Goal: Information Seeking & Learning: Learn about a topic

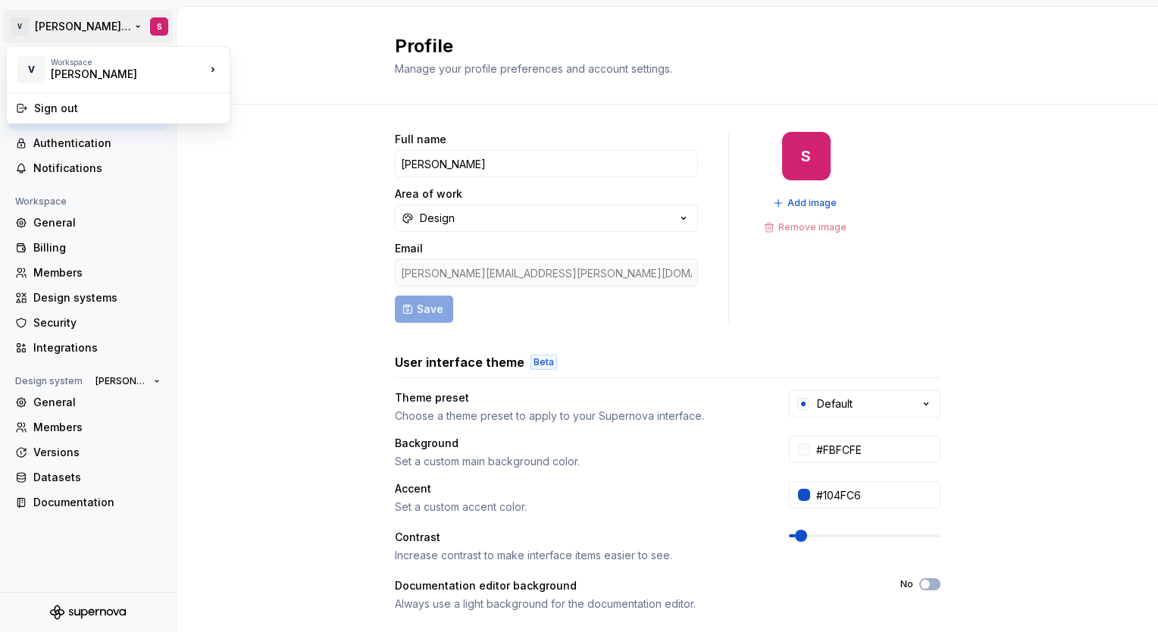
click at [81, 22] on html "V [PERSON_NAME] Brand Portal S Back Account Profile Authentication Notification…" at bounding box center [579, 316] width 1158 height 632
click at [80, 18] on html "V [PERSON_NAME] Brand Portal S Back Account Profile Authentication Notification…" at bounding box center [579, 316] width 1158 height 632
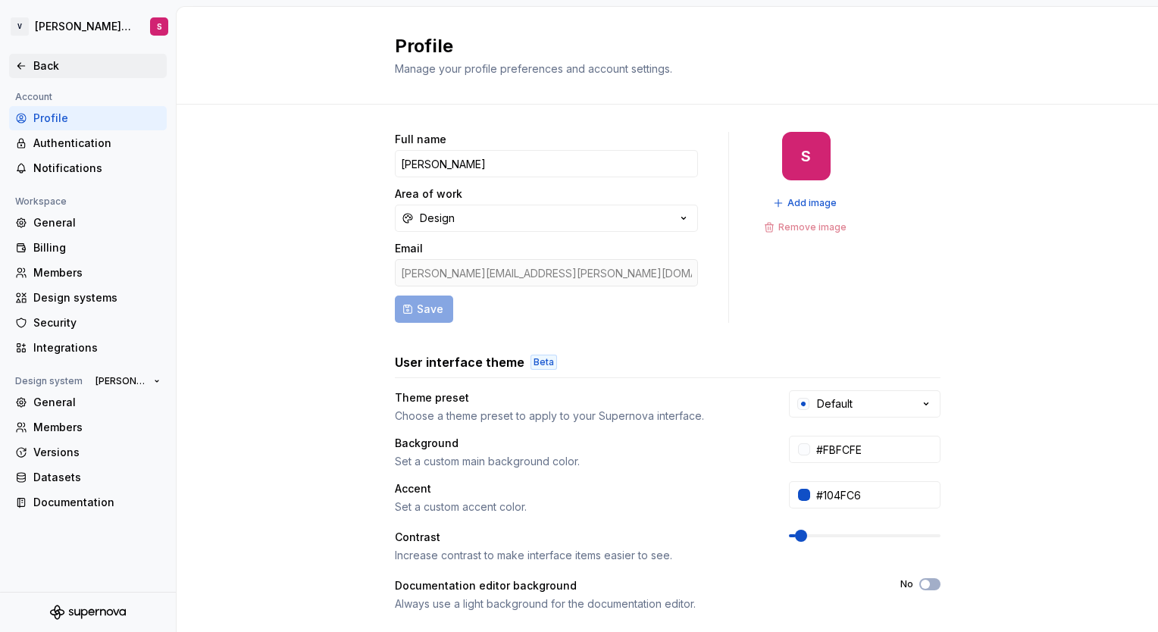
click at [42, 63] on div "Back" at bounding box center [96, 65] width 127 height 15
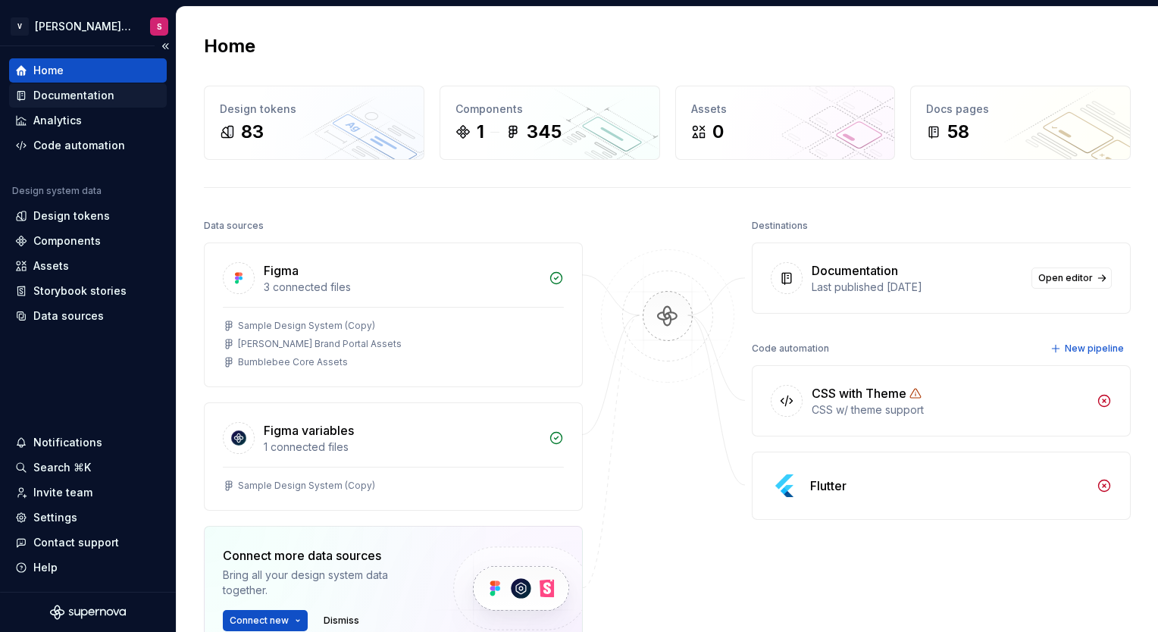
click at [92, 96] on div "Documentation" at bounding box center [73, 95] width 81 height 15
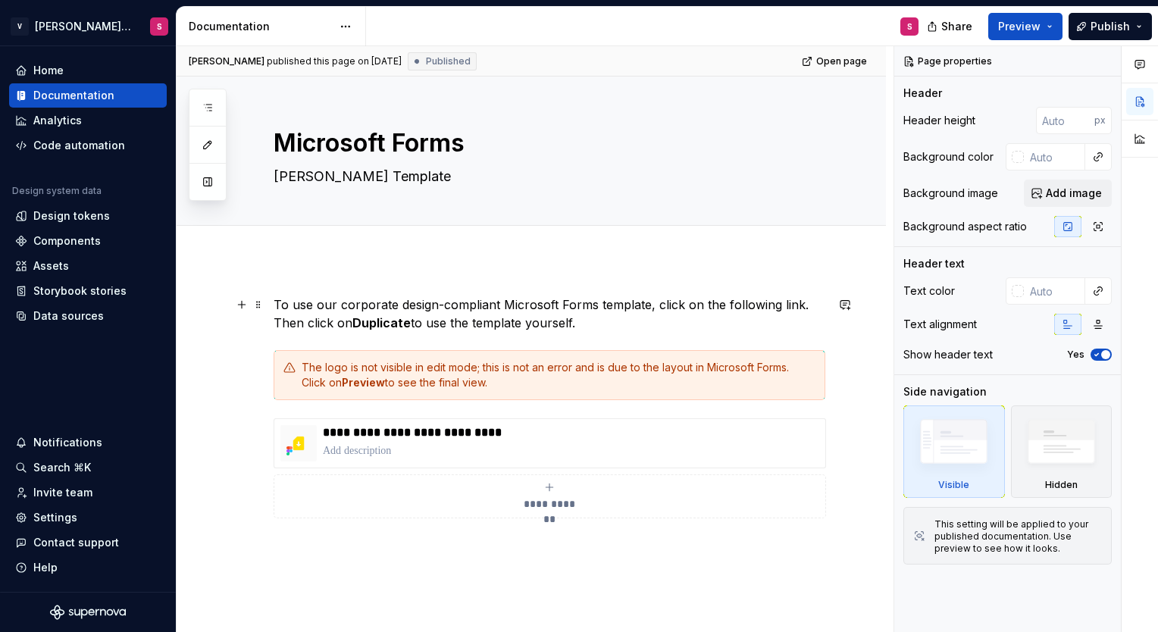
click at [583, 330] on p "To use our corporate design-compliant Microsoft Forms template, click on the fo…" at bounding box center [550, 314] width 552 height 36
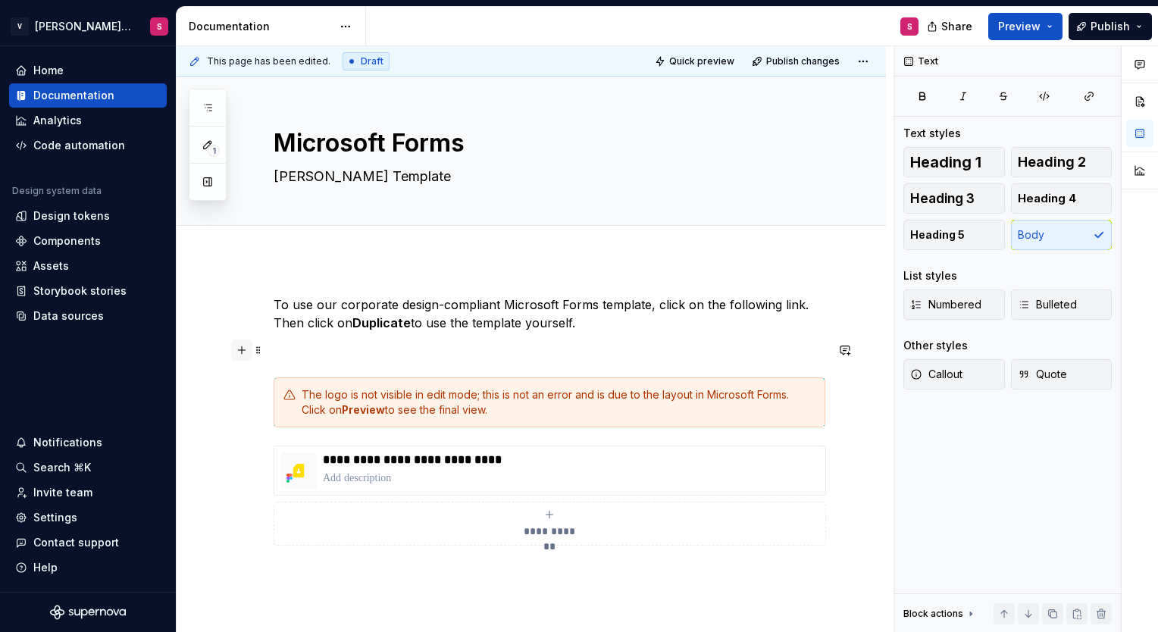
click at [242, 349] on button "button" at bounding box center [241, 350] width 21 height 21
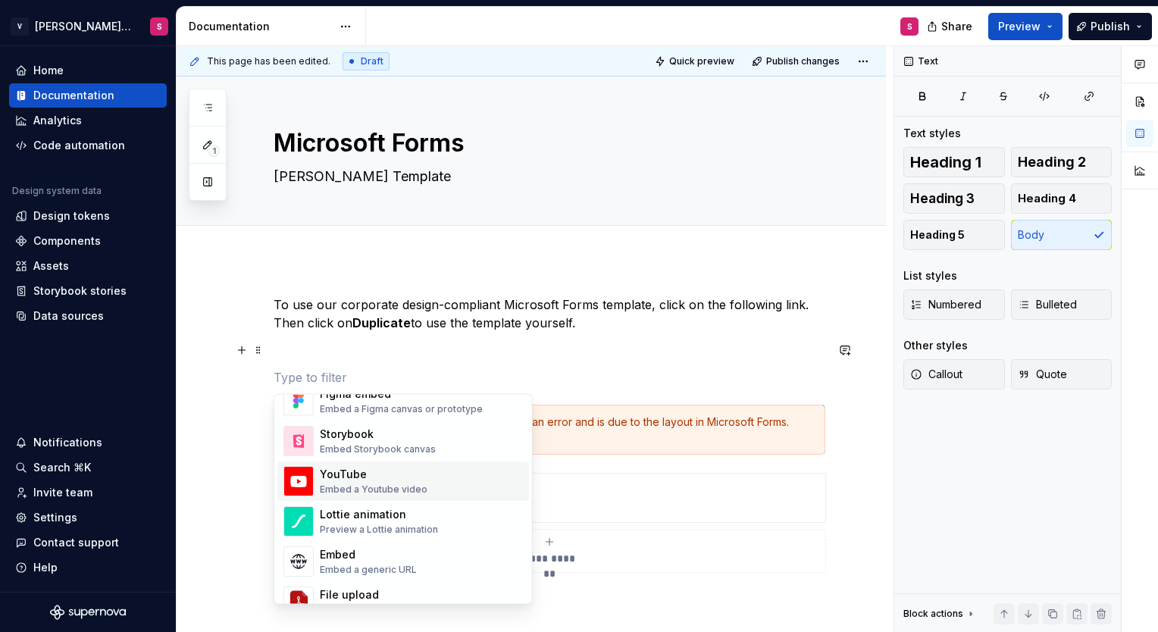
scroll to position [809, 0]
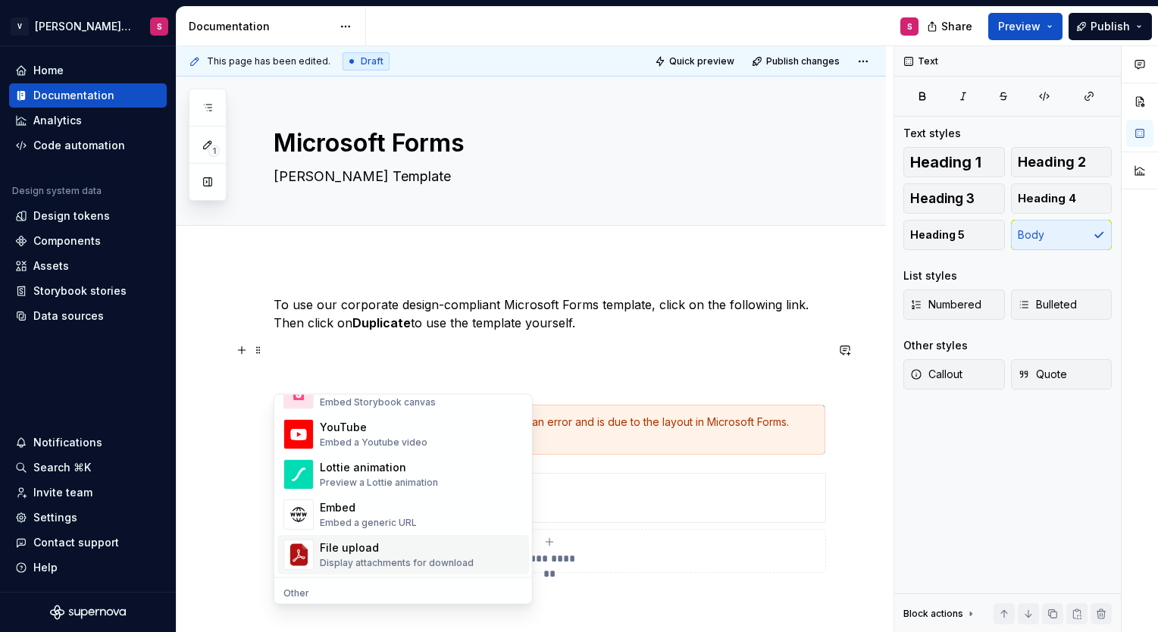
click at [365, 561] on div "Display attachments for download" at bounding box center [397, 563] width 154 height 12
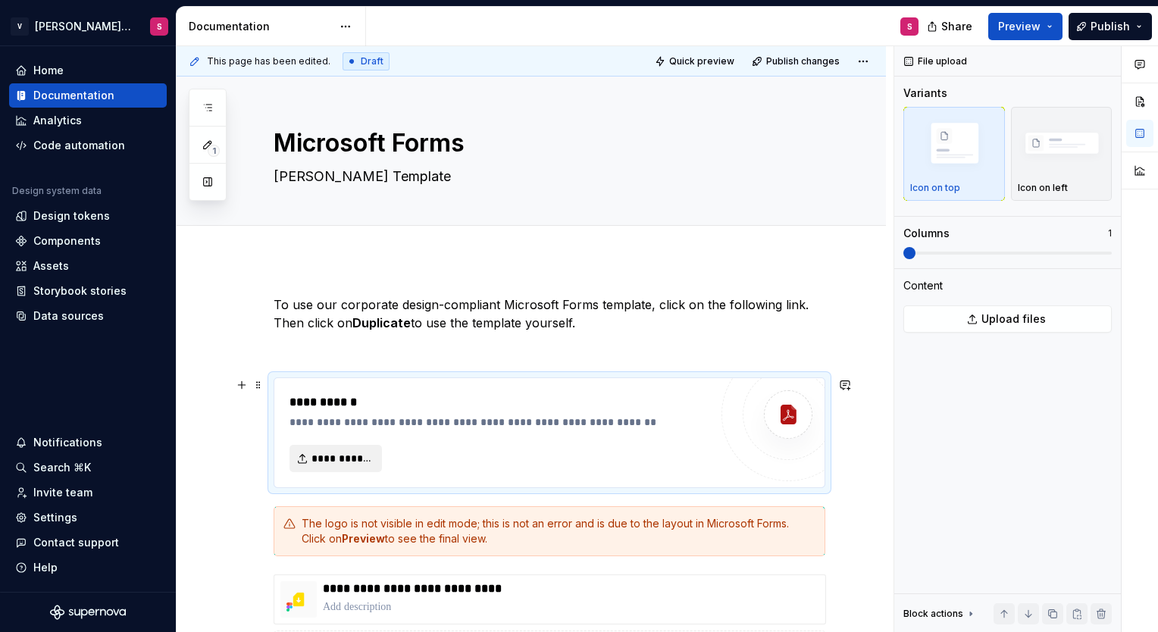
click at [352, 458] on span "**********" at bounding box center [341, 458] width 61 height 15
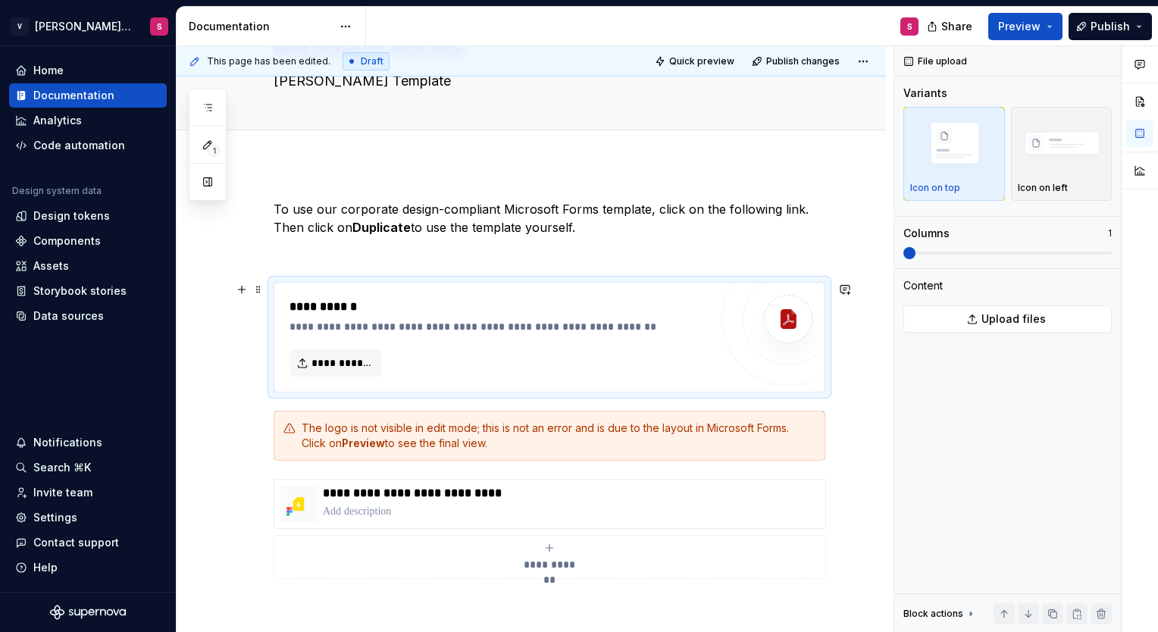
scroll to position [95, 0]
click at [258, 293] on span at bounding box center [258, 290] width 12 height 21
click at [487, 323] on div "**********" at bounding box center [499, 327] width 421 height 15
click at [255, 293] on span at bounding box center [258, 290] width 12 height 21
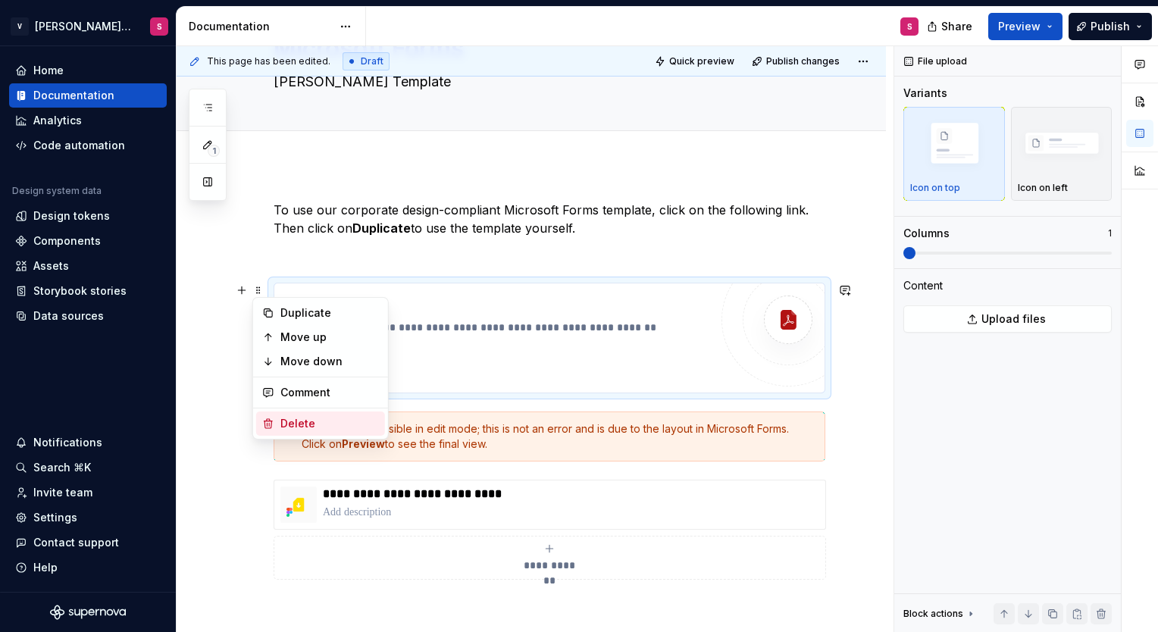
click at [286, 423] on div "Delete" at bounding box center [329, 423] width 99 height 15
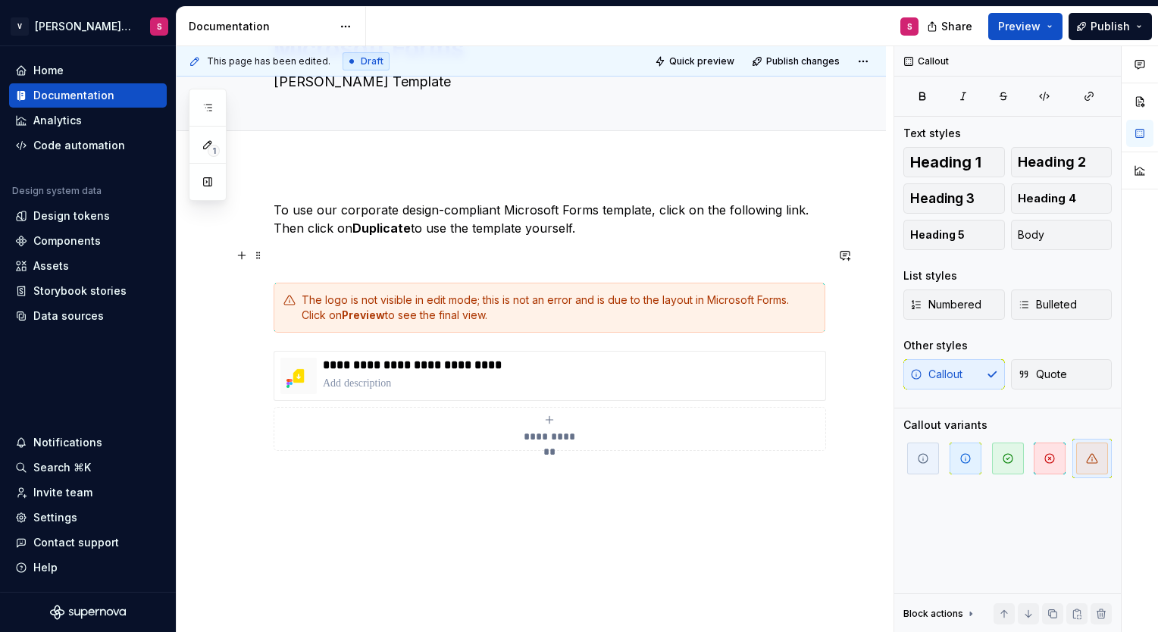
click at [242, 259] on button "button" at bounding box center [241, 255] width 21 height 21
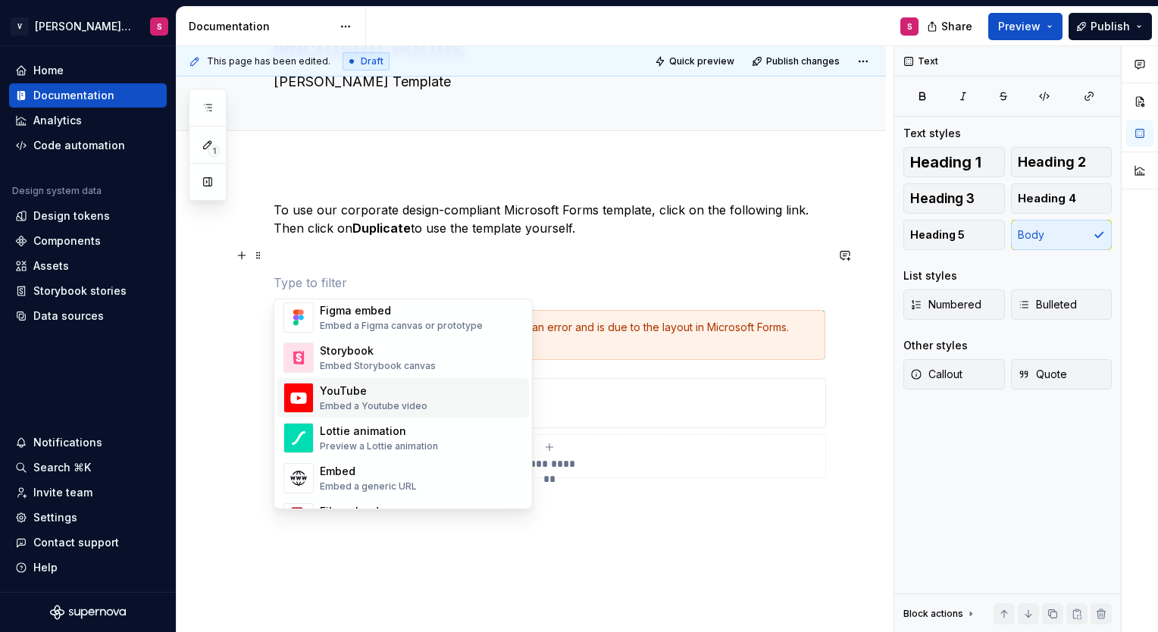
scroll to position [764, 0]
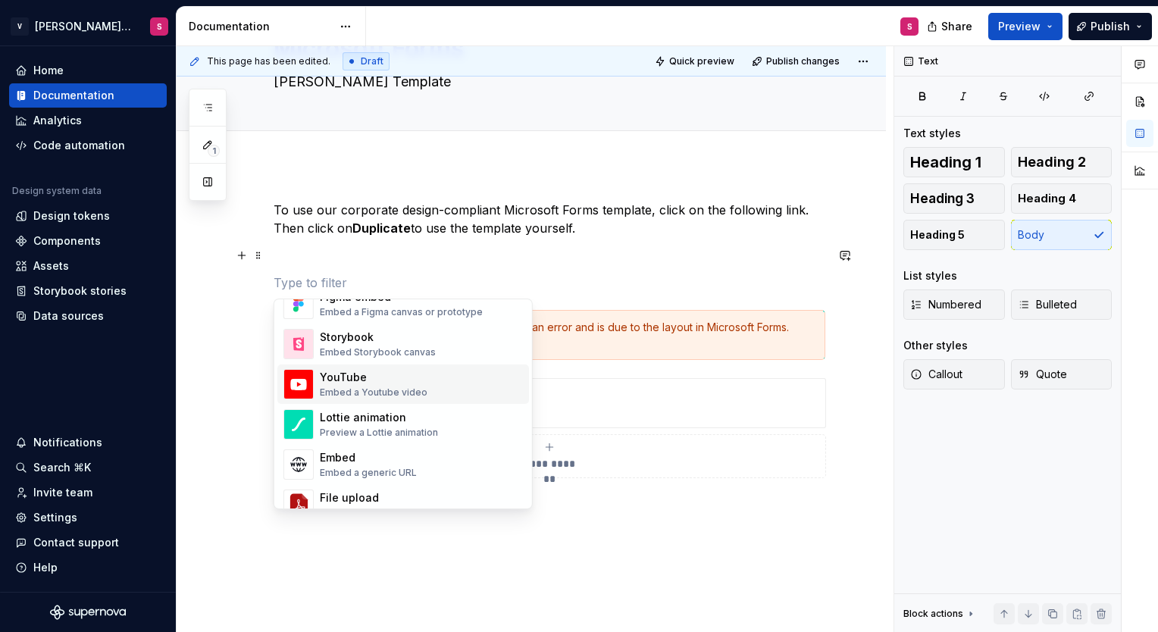
click at [356, 383] on div "YouTube" at bounding box center [374, 377] width 108 height 15
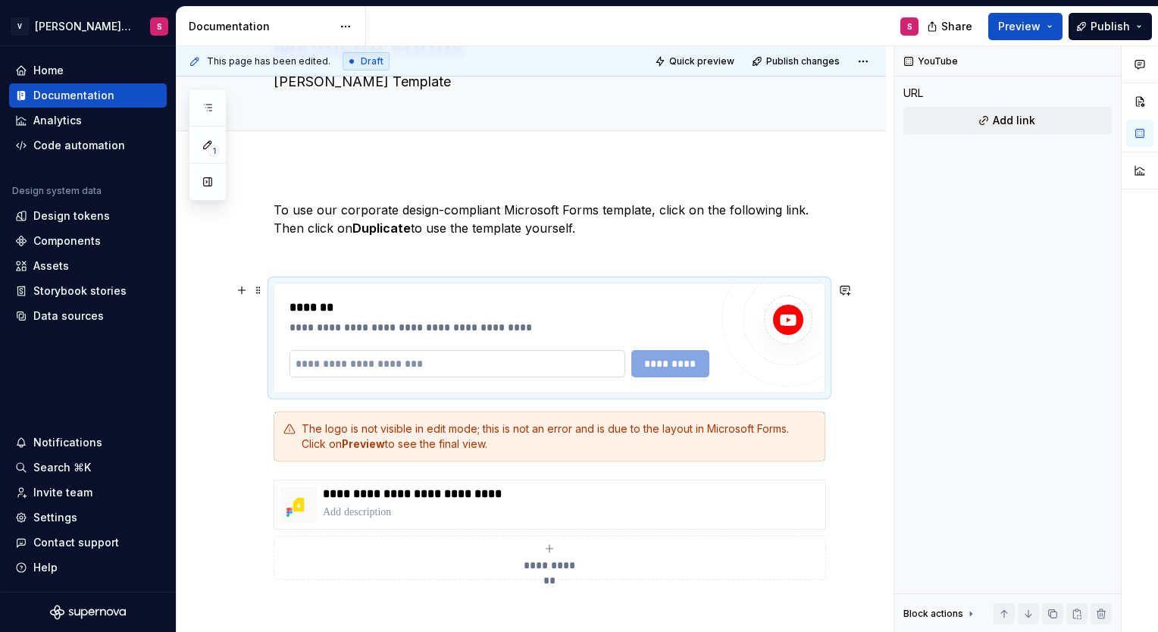
click at [440, 362] on input "text" at bounding box center [457, 363] width 336 height 27
drag, startPoint x: 246, startPoint y: 277, endPoint x: 259, endPoint y: 289, distance: 17.7
click at [259, 289] on span at bounding box center [258, 290] width 12 height 21
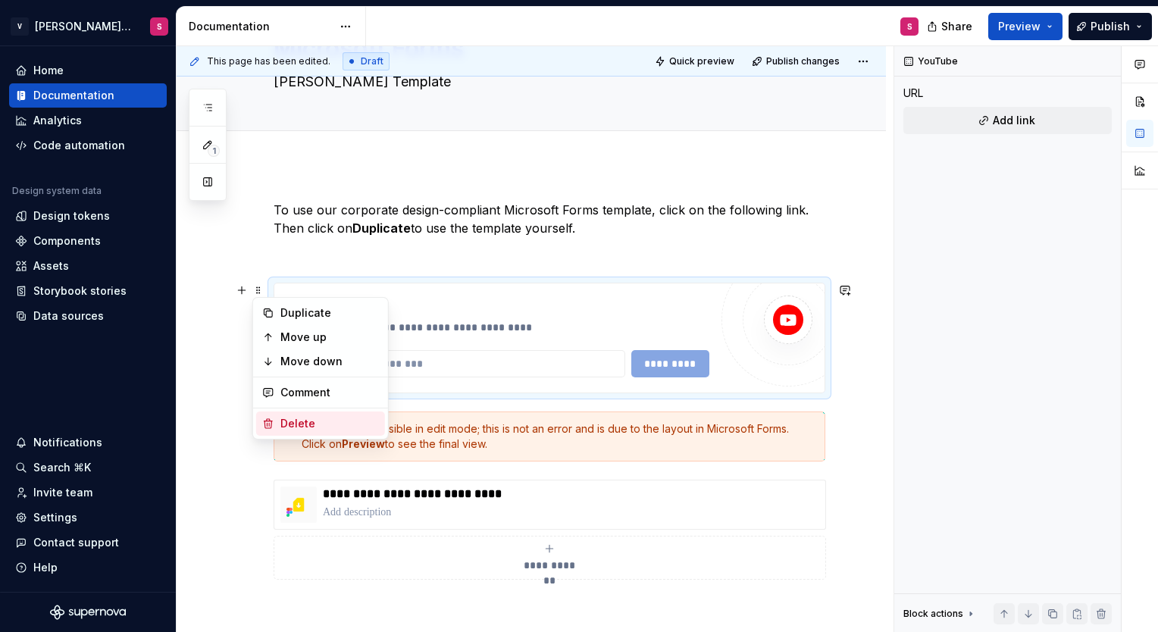
click at [285, 420] on div "Delete" at bounding box center [329, 423] width 99 height 15
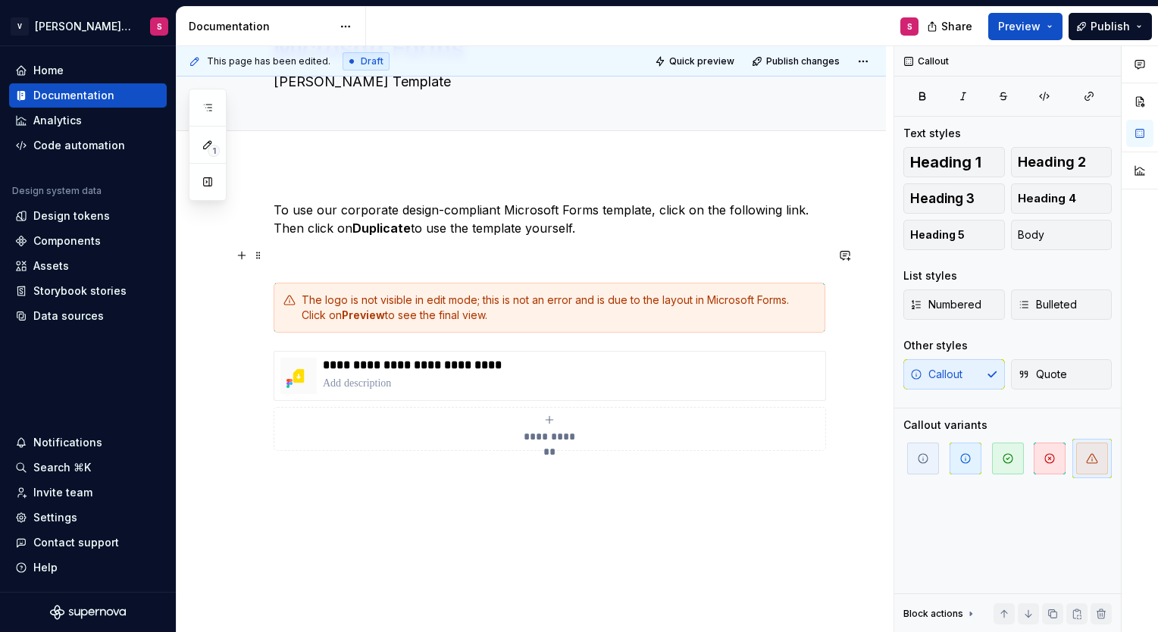
click at [440, 261] on p at bounding box center [550, 255] width 552 height 18
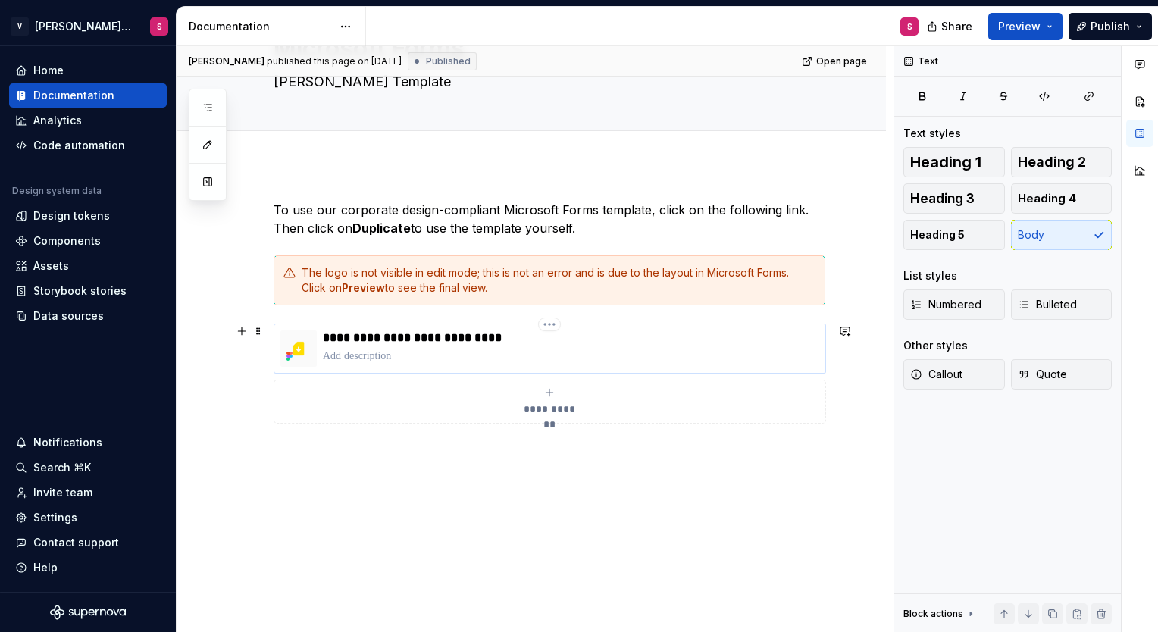
scroll to position [0, 0]
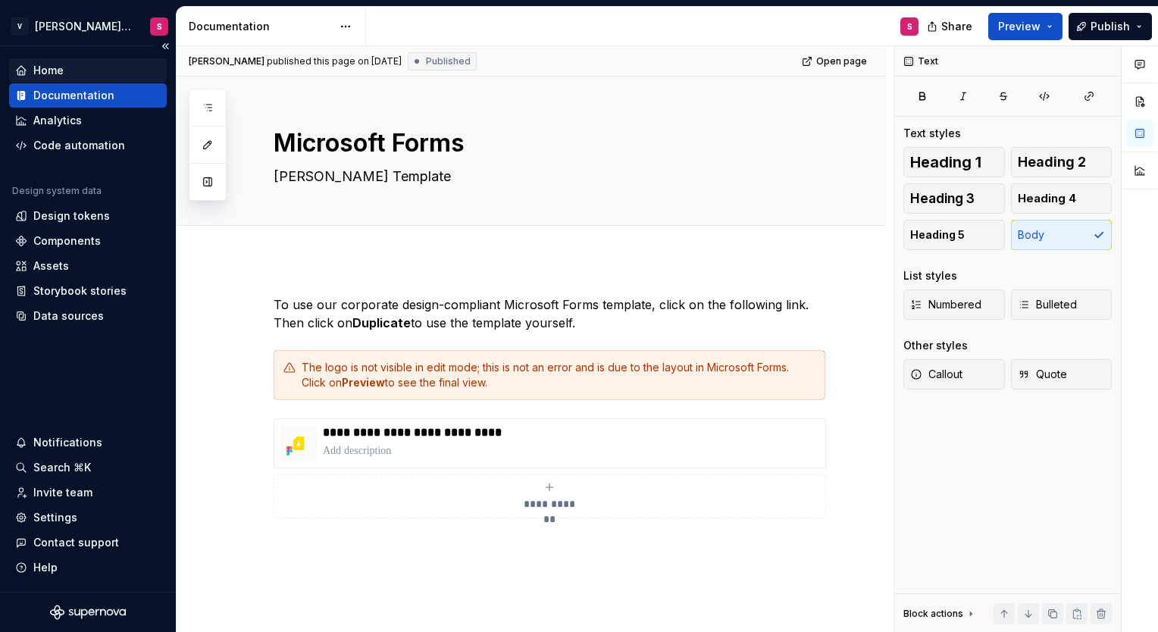
click at [53, 70] on div "Home" at bounding box center [48, 70] width 30 height 15
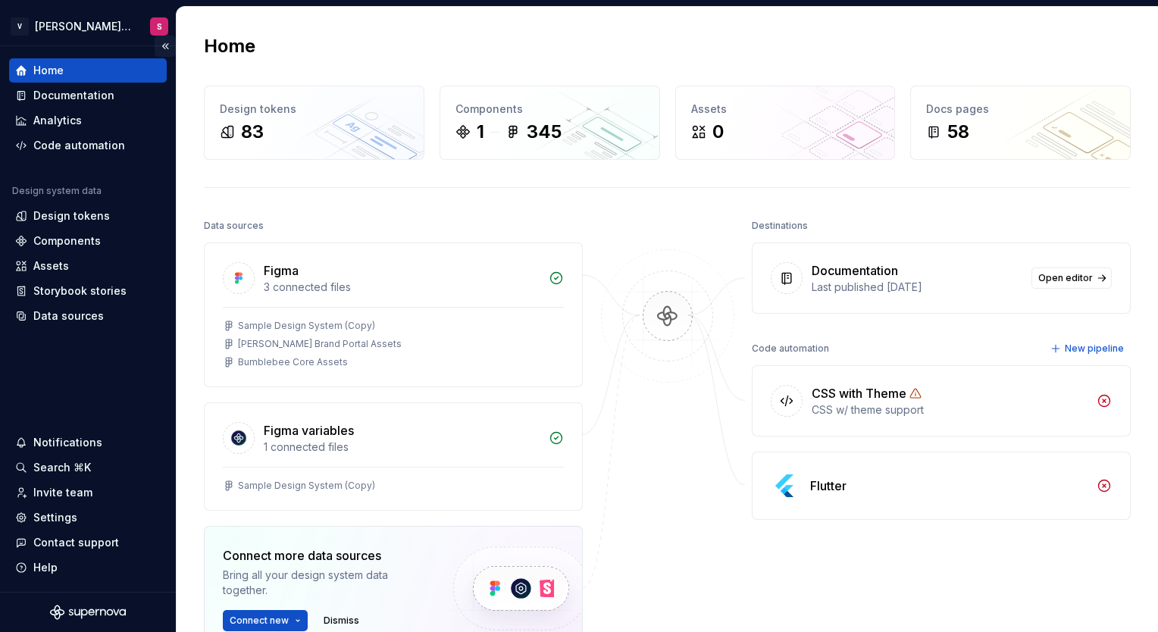
click at [167, 48] on button "Collapse sidebar" at bounding box center [165, 46] width 21 height 21
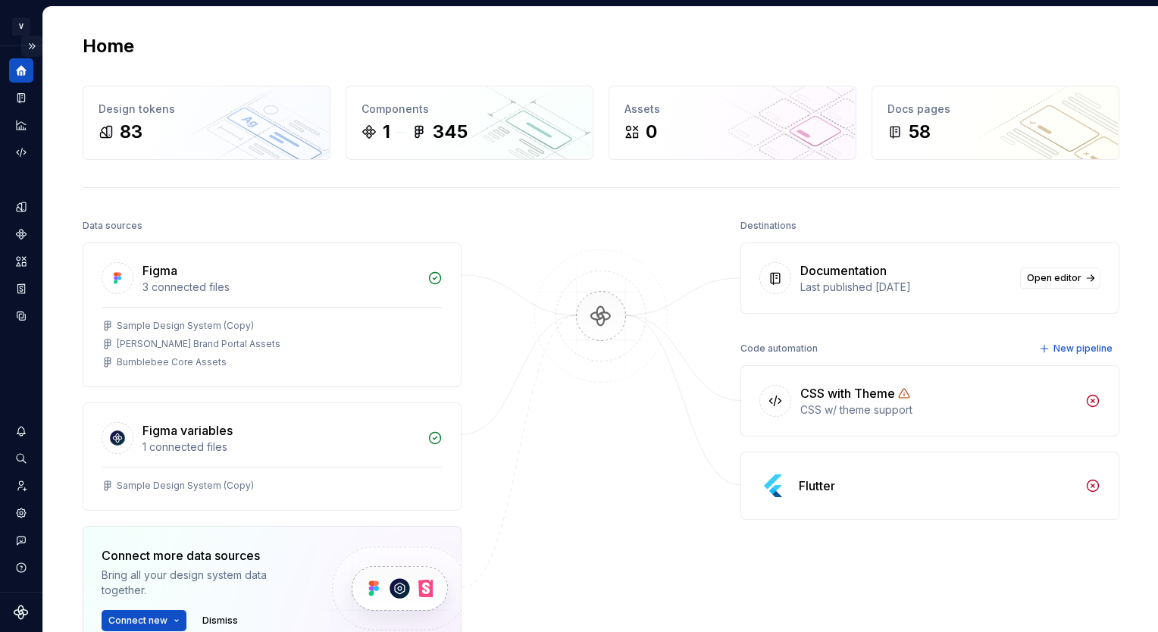
click at [35, 45] on button "Expand sidebar" at bounding box center [31, 46] width 21 height 21
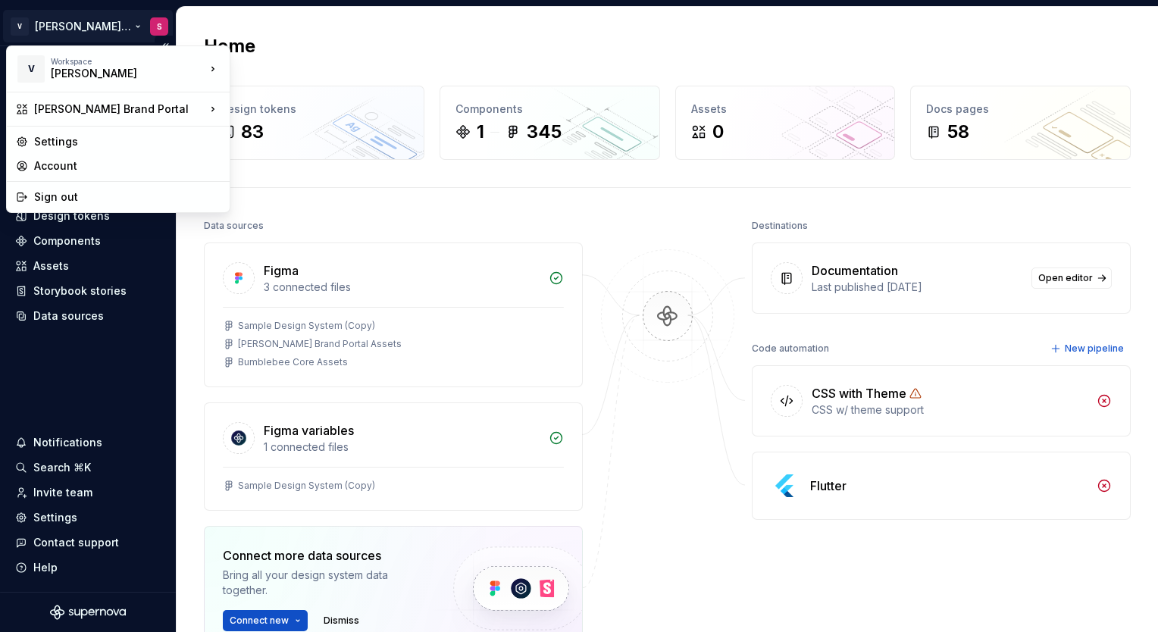
click at [38, 25] on html "V [PERSON_NAME] Brand Portal S Home Documentation Analytics Code automation Des…" at bounding box center [579, 316] width 1158 height 632
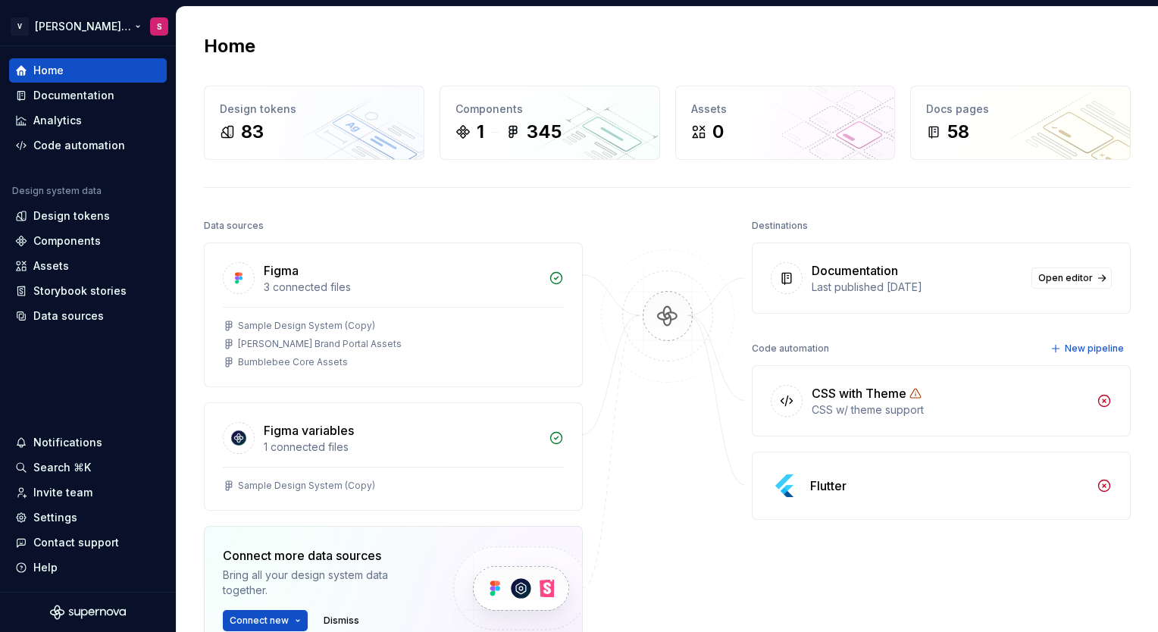
click at [58, 30] on html "V [PERSON_NAME] Brand Portal S Home Documentation Analytics Code automation Des…" at bounding box center [579, 316] width 1158 height 632
click at [64, 91] on div "Documentation" at bounding box center [73, 95] width 81 height 15
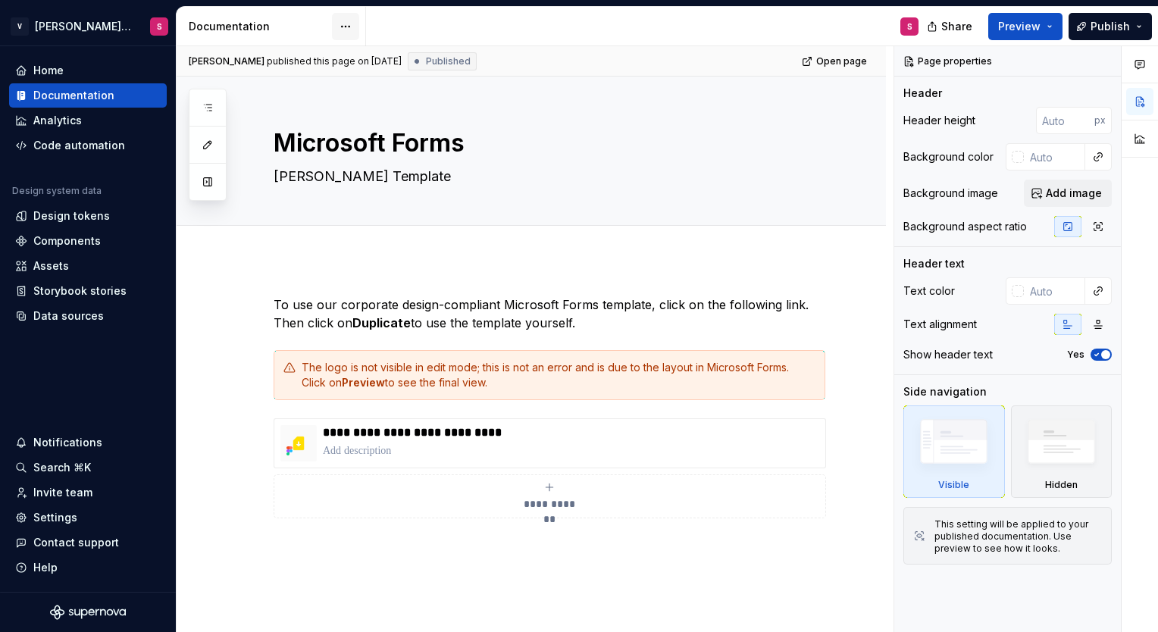
click at [345, 26] on html "V [PERSON_NAME] Brand Portal S Home Documentation Analytics Code automation Des…" at bounding box center [579, 316] width 1158 height 632
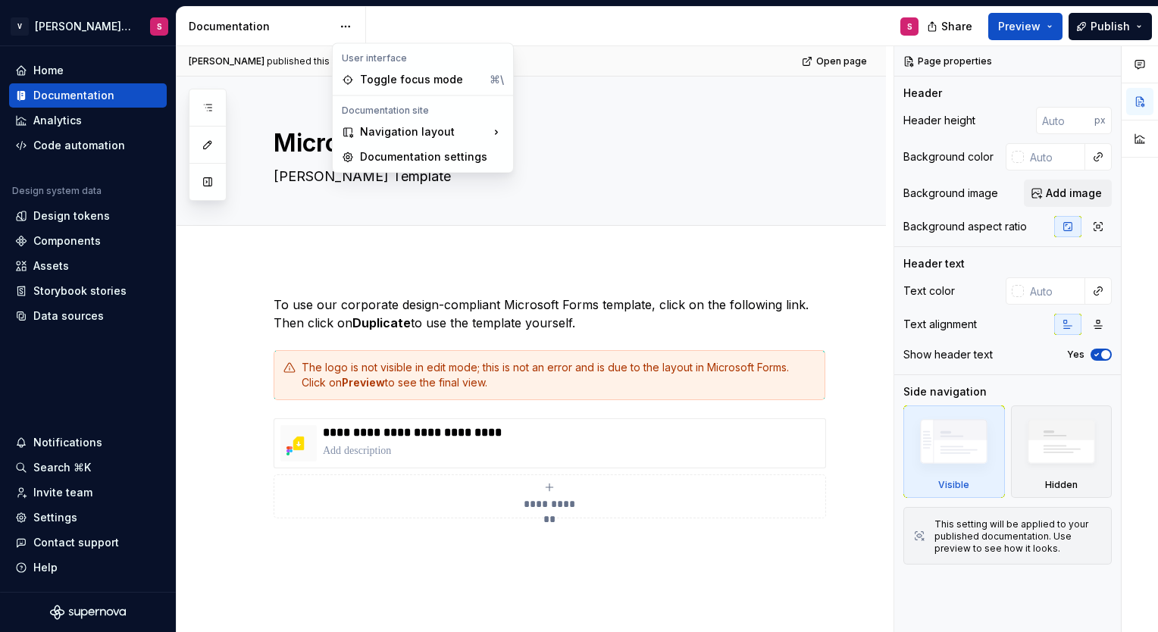
click at [317, 27] on html "V [PERSON_NAME] Brand Portal S Home Documentation Analytics Code automation Des…" at bounding box center [579, 316] width 1158 height 632
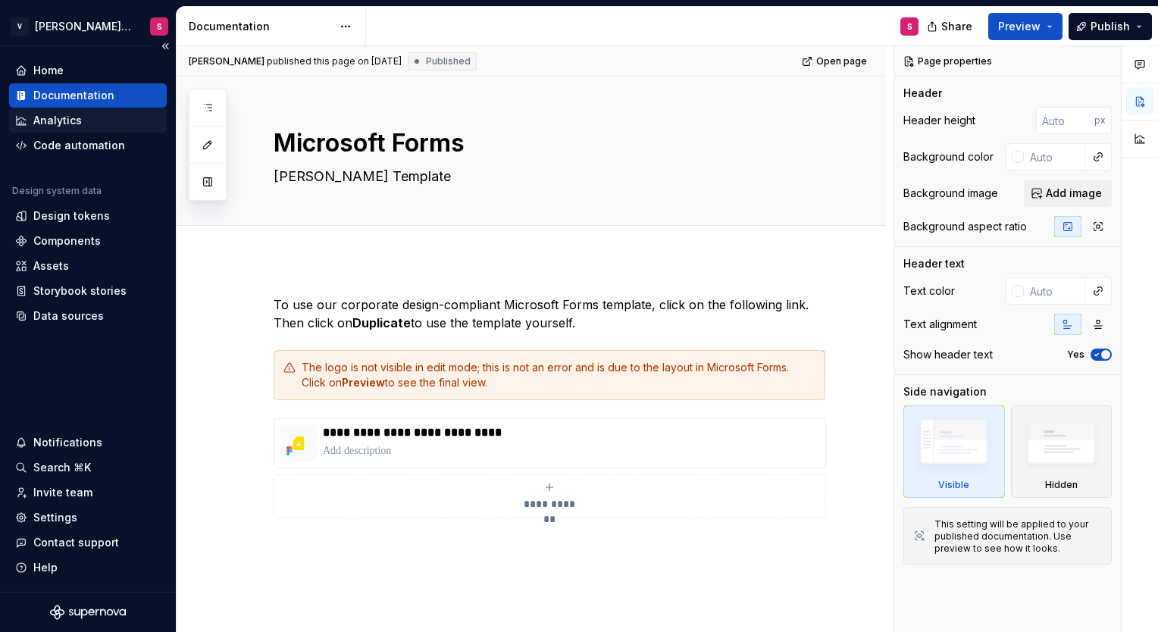
click at [58, 129] on div "Analytics" at bounding box center [88, 120] width 158 height 24
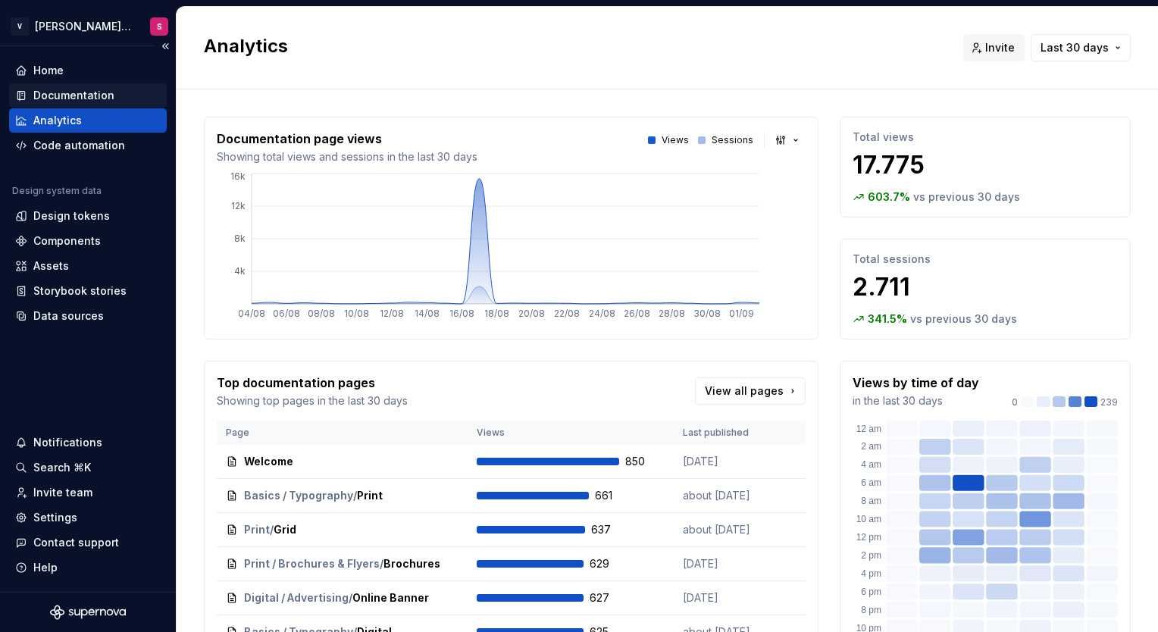
click at [87, 95] on div "Documentation" at bounding box center [73, 95] width 81 height 15
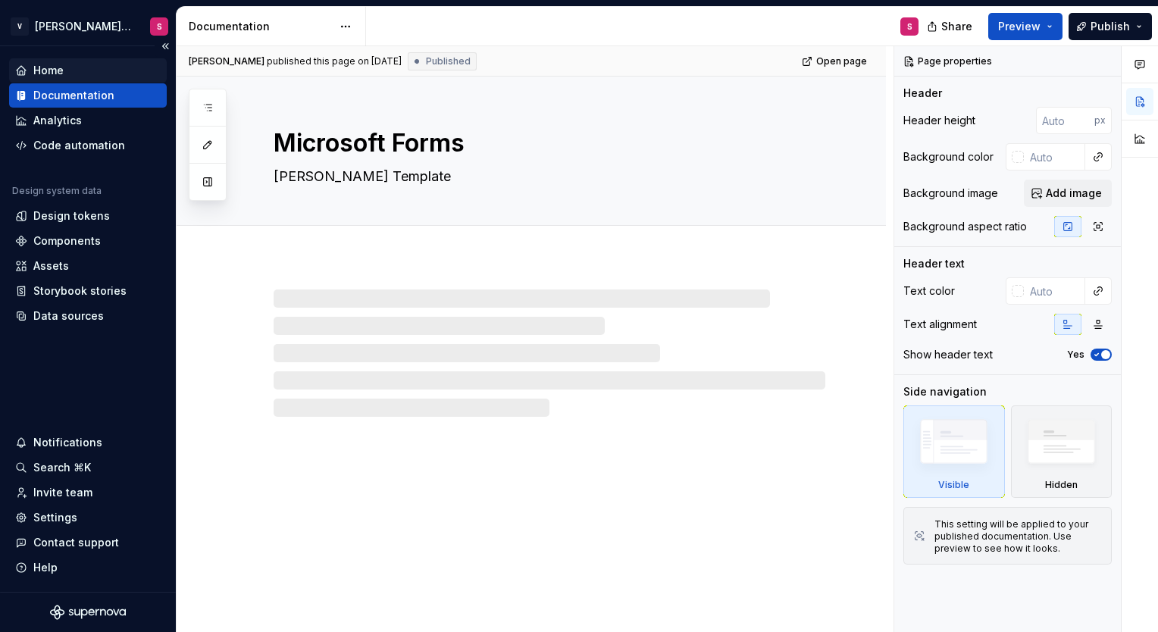
type textarea "*"
click at [89, 72] on div "Home" at bounding box center [88, 70] width 146 height 15
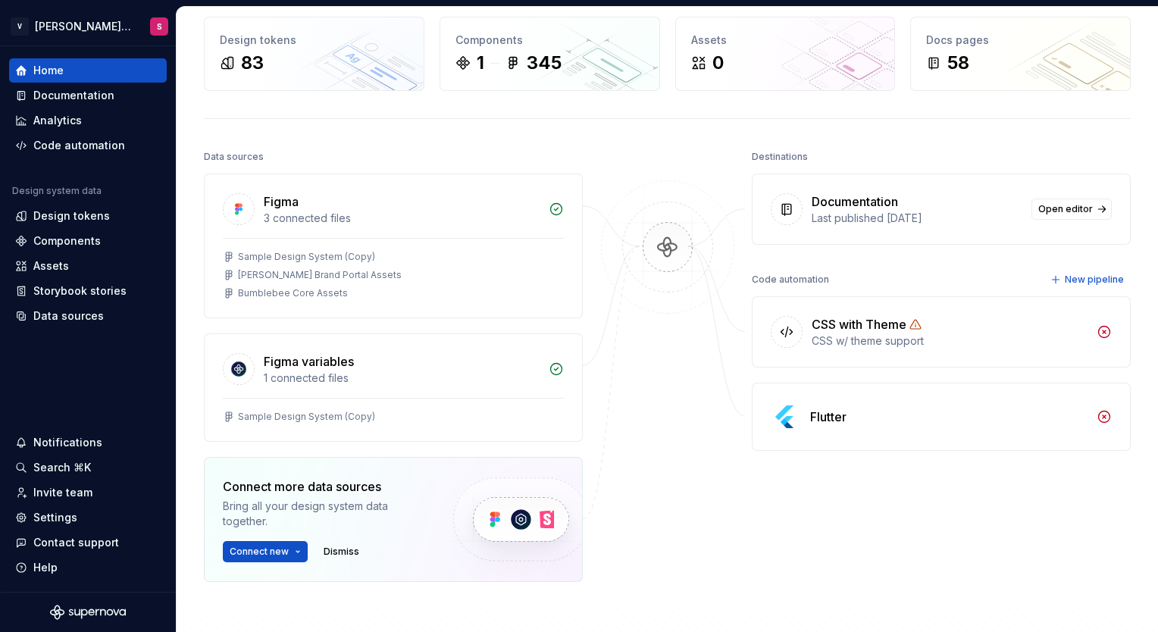
scroll to position [70, 0]
click at [662, 245] on img at bounding box center [667, 262] width 147 height 164
click at [654, 371] on div at bounding box center [668, 402] width 152 height 512
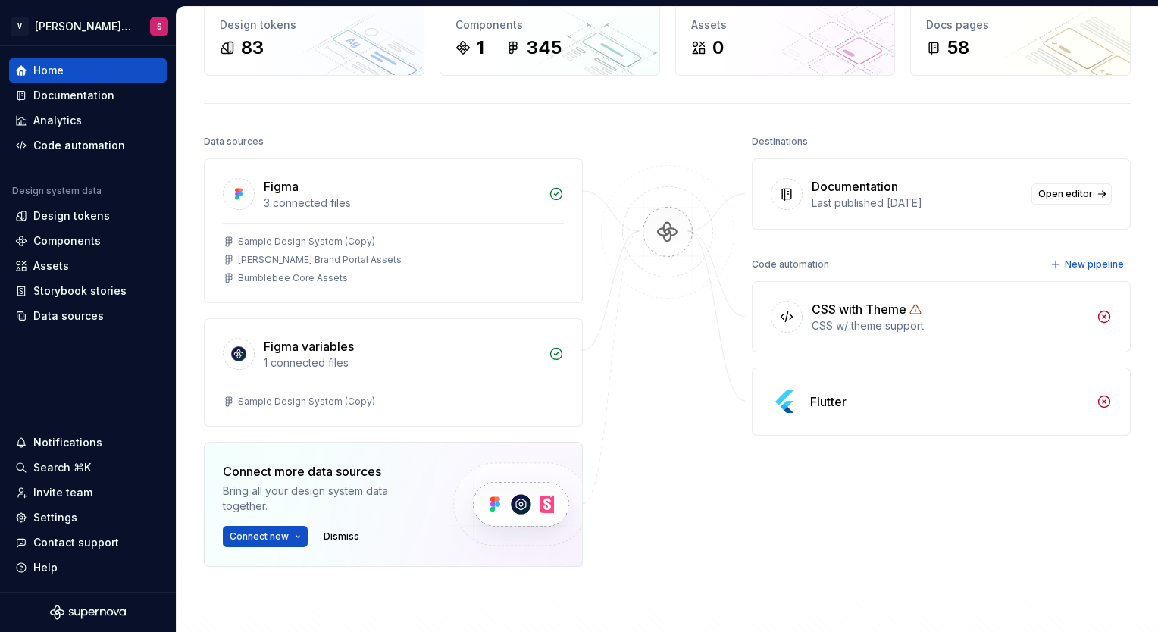
scroll to position [72, 0]
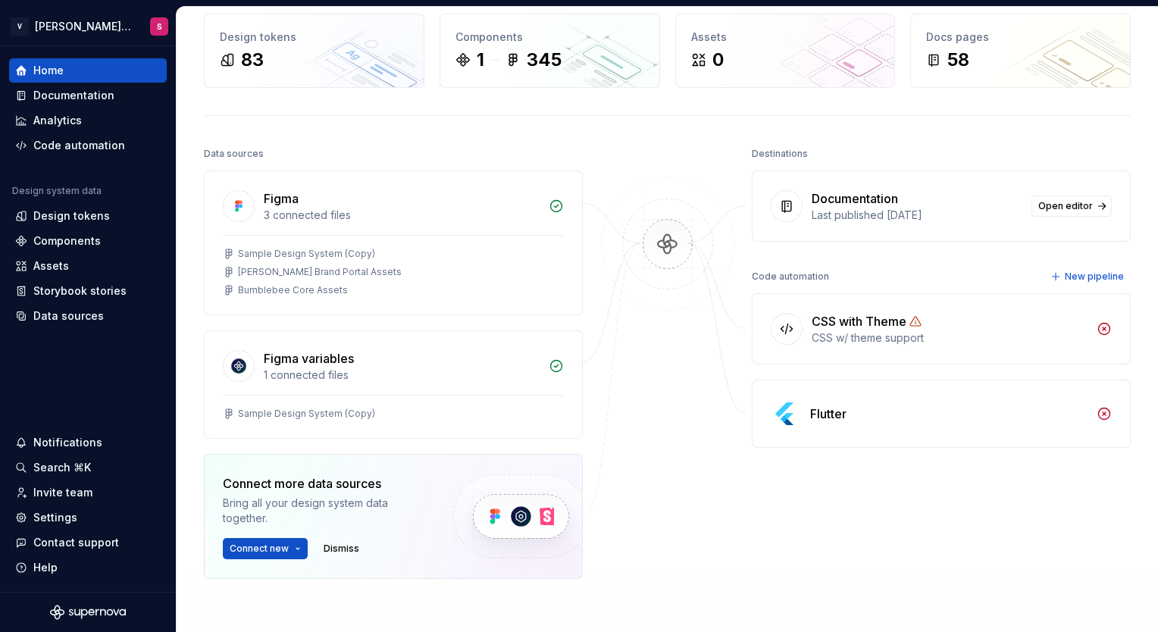
click at [699, 347] on div at bounding box center [668, 399] width 152 height 512
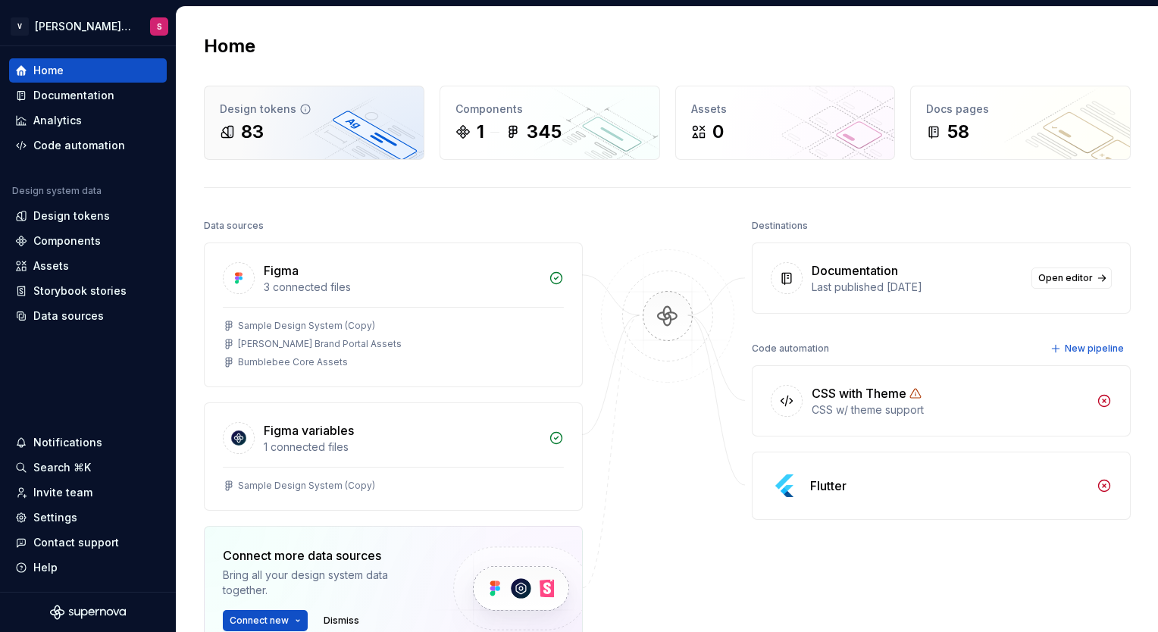
click at [299, 109] on icon at bounding box center [305, 109] width 12 height 12
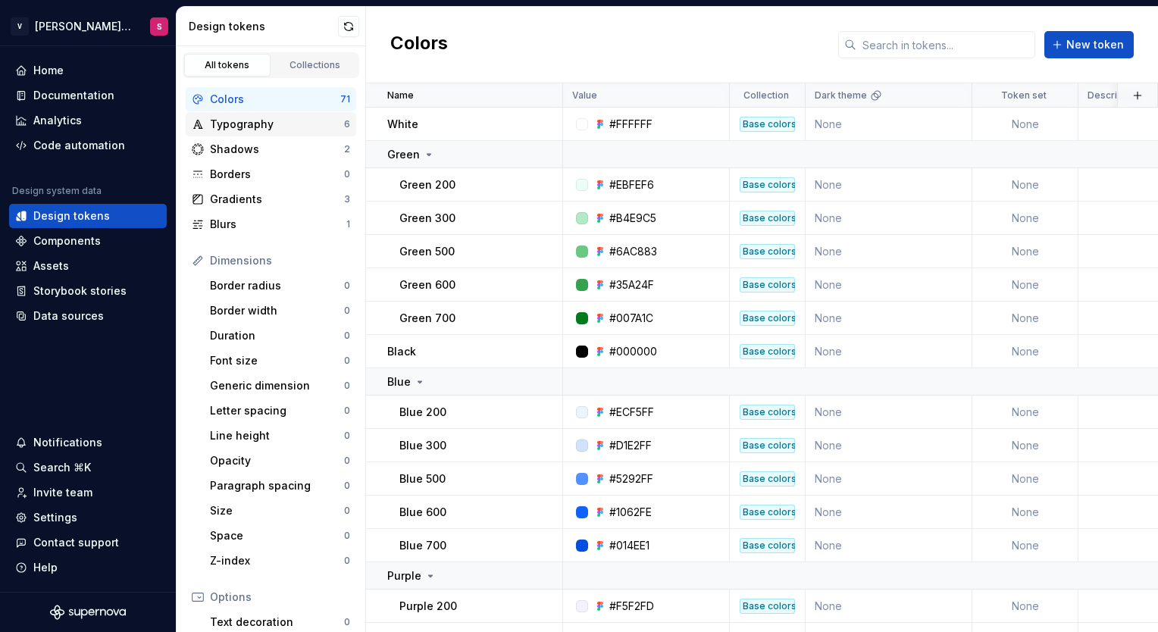
click at [269, 127] on div "Typography" at bounding box center [277, 124] width 134 height 15
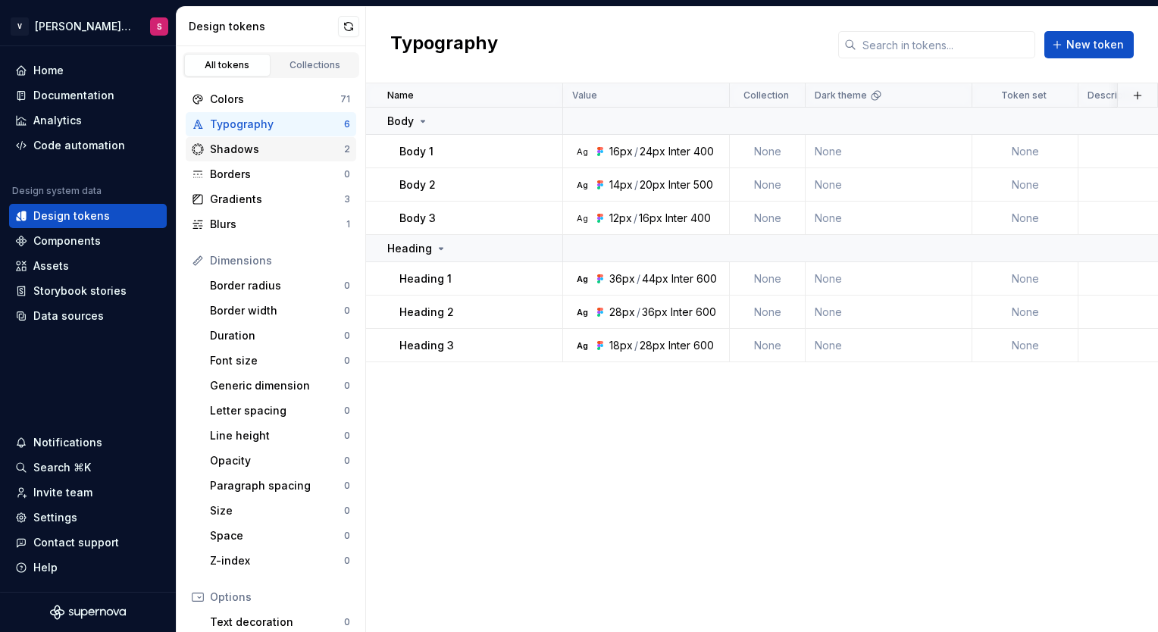
click at [272, 153] on div "Shadows" at bounding box center [277, 149] width 134 height 15
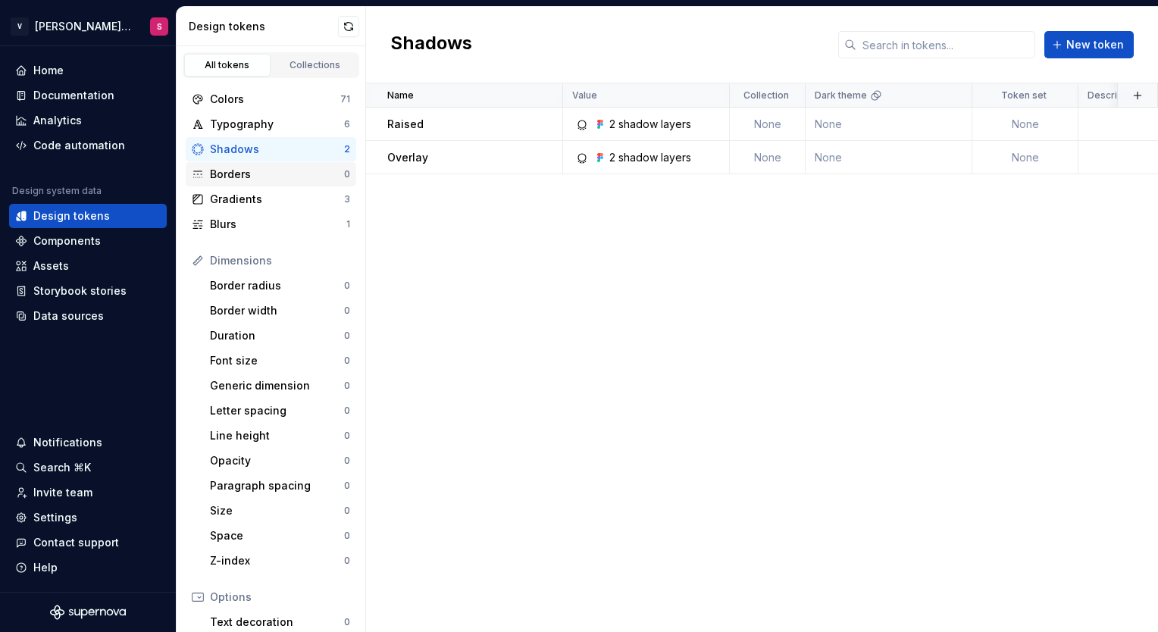
click at [264, 181] on div "Borders 0" at bounding box center [271, 174] width 171 height 24
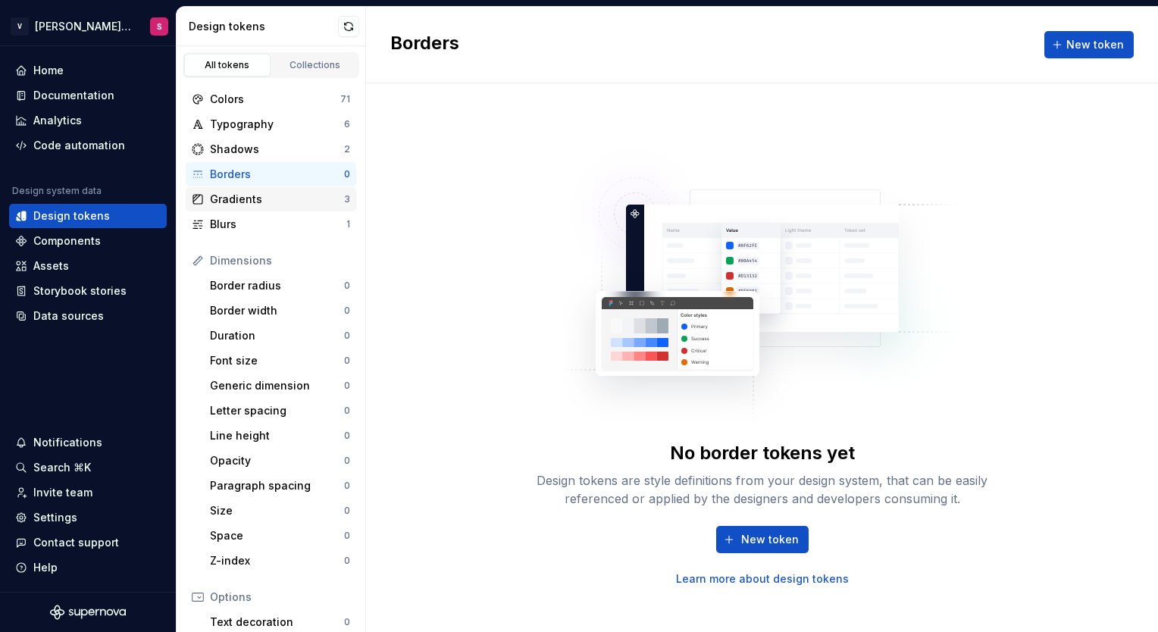
click at [264, 202] on div "Gradients" at bounding box center [277, 199] width 134 height 15
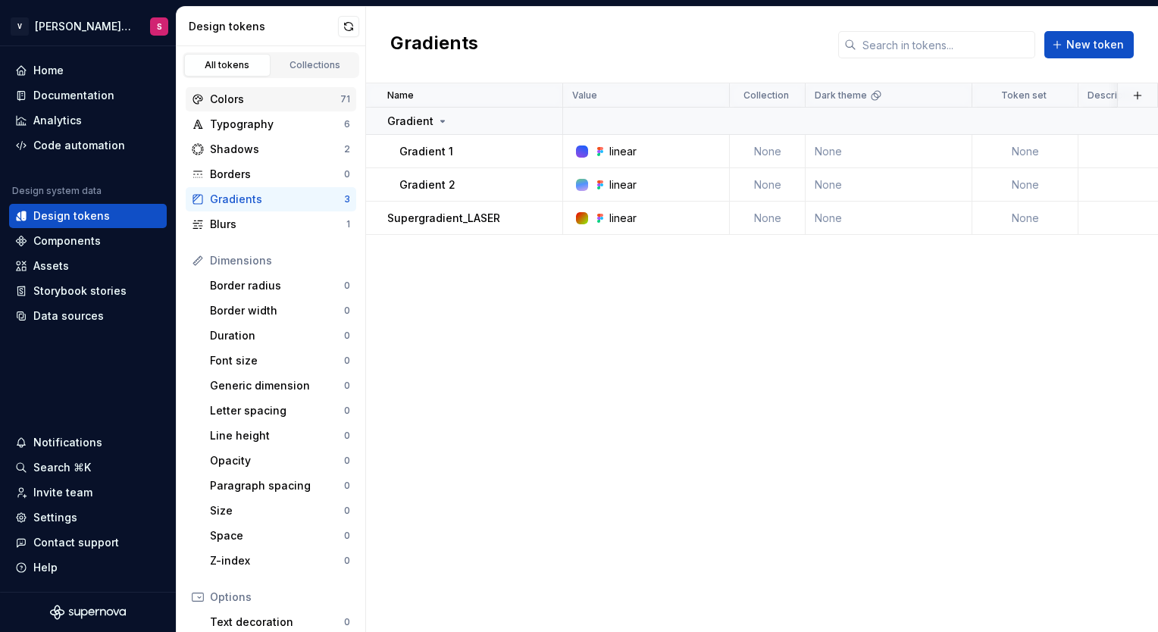
click at [263, 98] on div "Colors" at bounding box center [275, 99] width 130 height 15
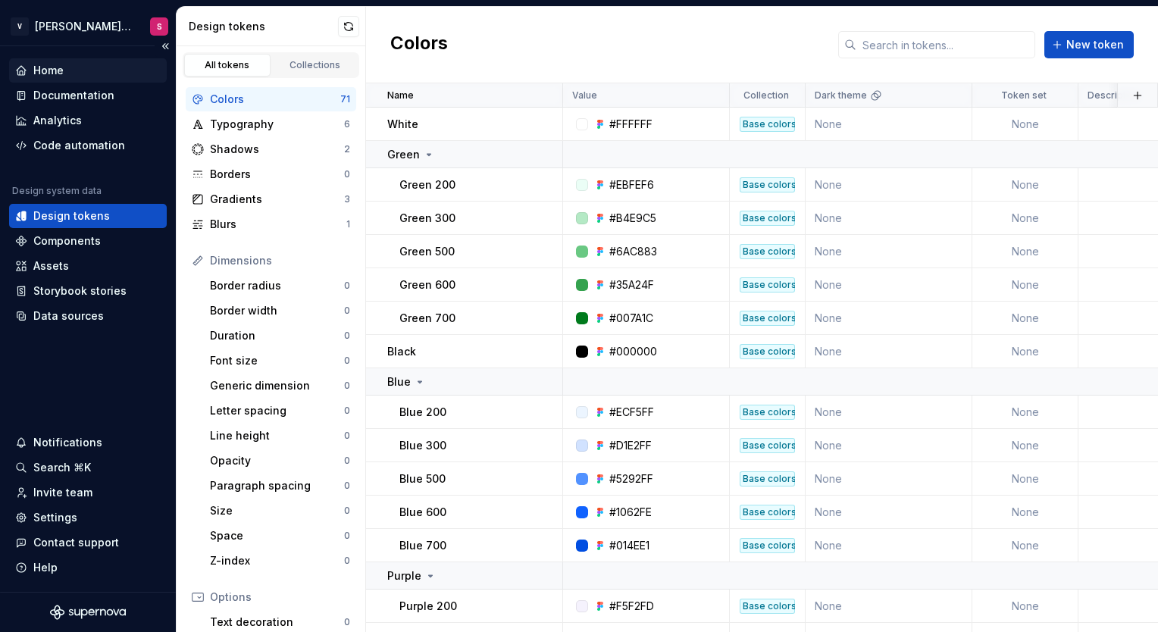
click at [74, 74] on div "Home" at bounding box center [88, 70] width 146 height 15
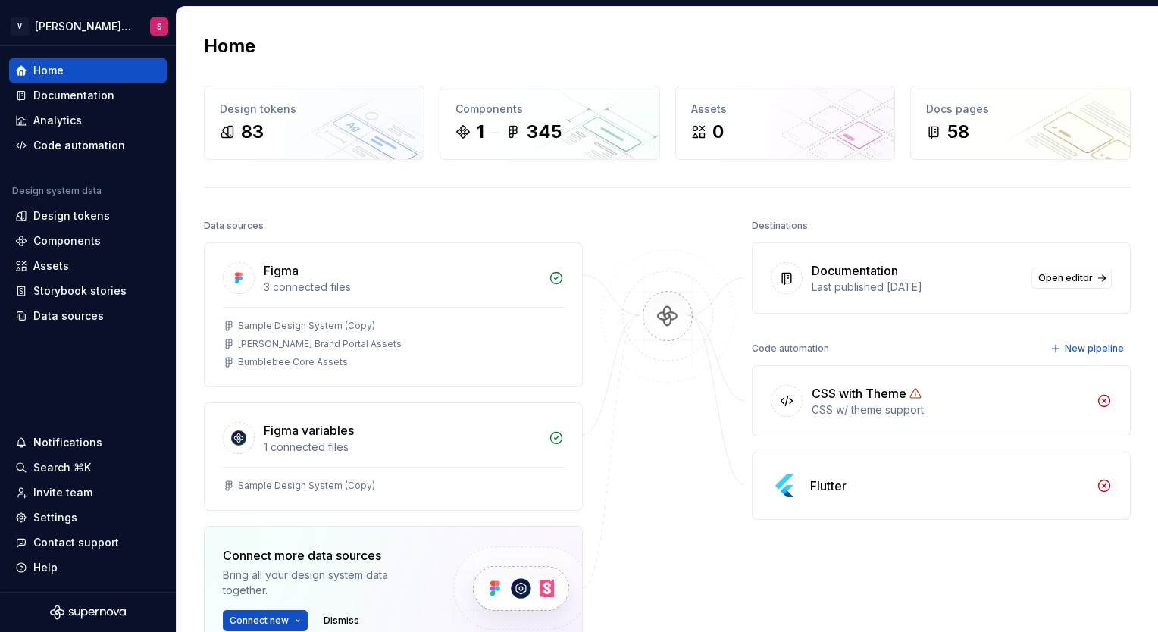
click at [658, 308] on img at bounding box center [667, 331] width 147 height 164
